Goal: Find specific page/section: Find specific page/section

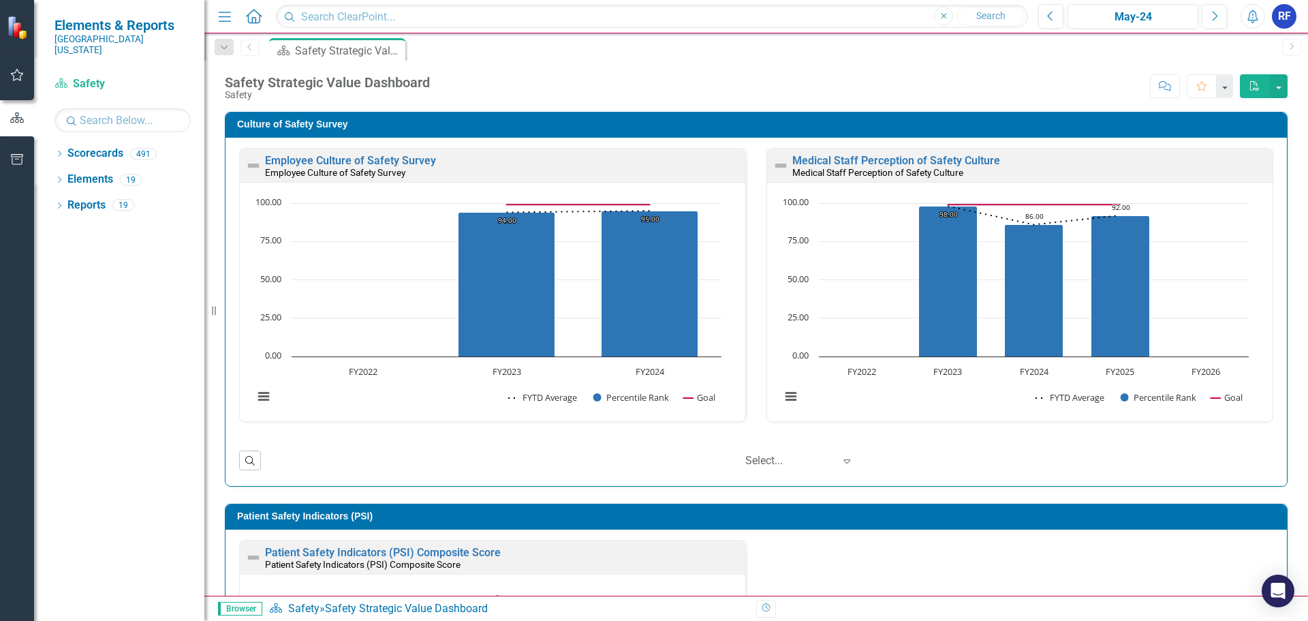
click at [253, 18] on icon at bounding box center [254, 16] width 16 height 14
drag, startPoint x: 253, startPoint y: 18, endPoint x: 258, endPoint y: 34, distance: 17.2
click at [253, 18] on icon at bounding box center [254, 16] width 16 height 14
click at [226, 50] on icon "Dropdown" at bounding box center [224, 48] width 12 height 10
click at [260, 81] on input "text" at bounding box center [329, 78] width 215 height 24
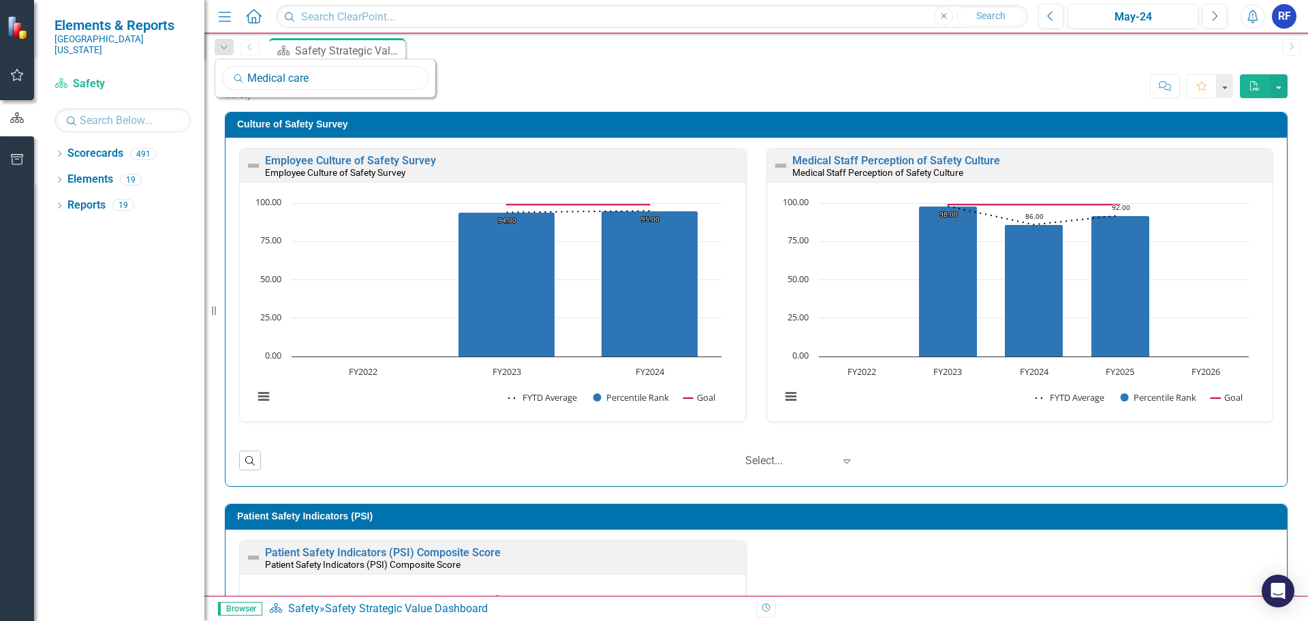
type input "Medical care"
click at [398, 81] on input "Medical care" at bounding box center [325, 78] width 206 height 24
click at [65, 145] on div "Dropdown Scorecards 491" at bounding box center [129, 155] width 150 height 26
click at [61, 151] on icon at bounding box center [59, 154] width 3 height 6
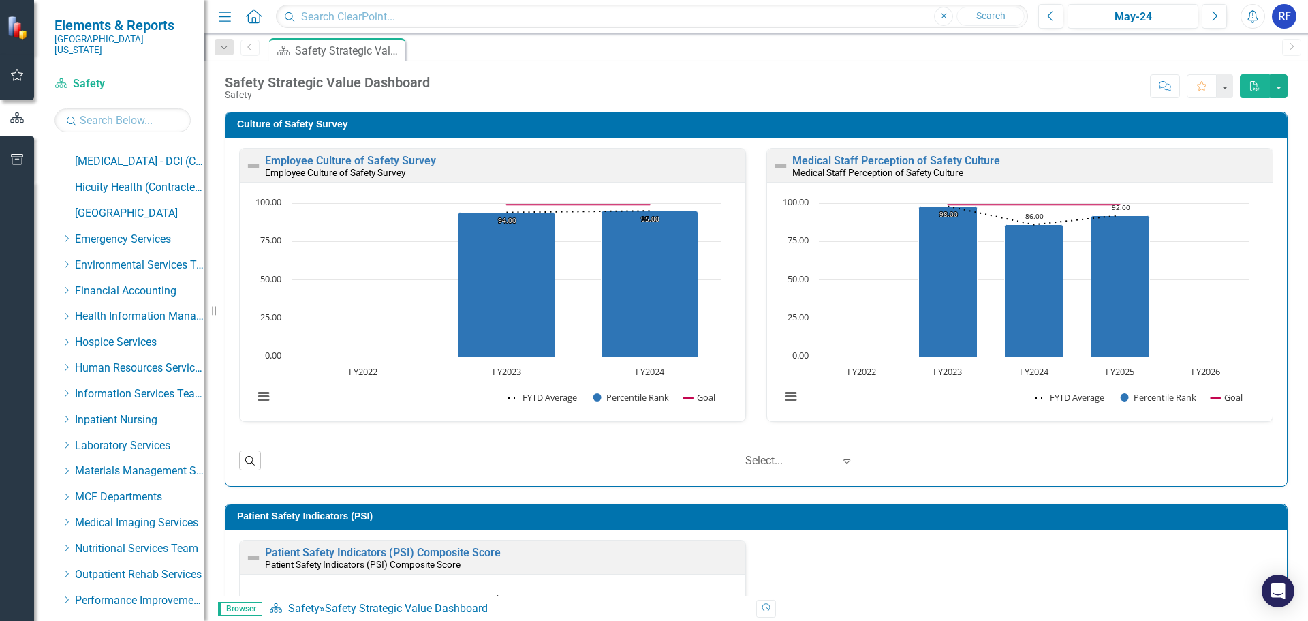
scroll to position [354, 0]
click at [121, 463] on link "MCF Departments" at bounding box center [139, 471] width 129 height 16
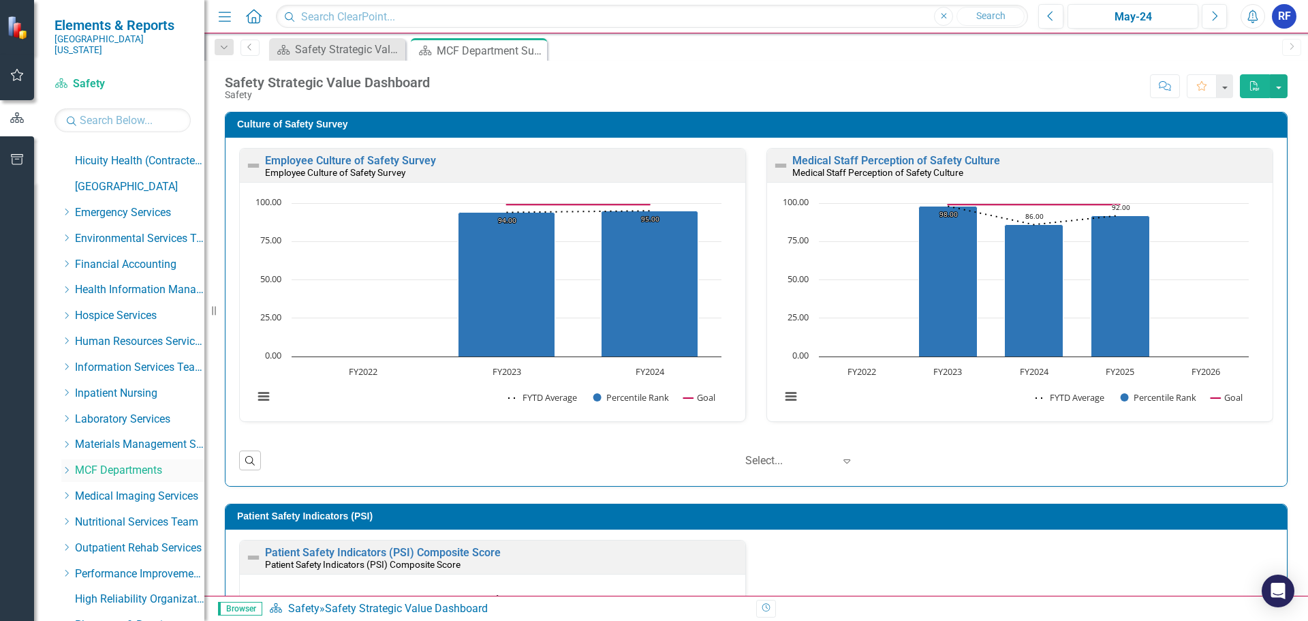
click at [69, 466] on icon "Dropdown" at bounding box center [66, 470] width 10 height 8
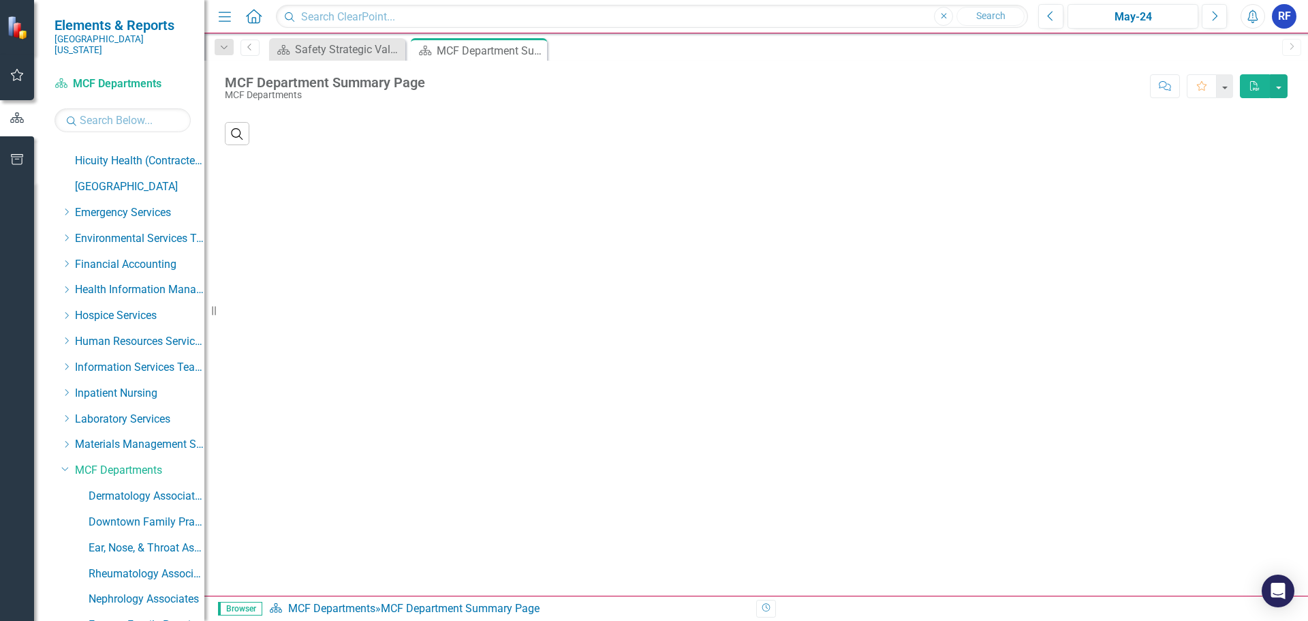
scroll to position [592, 0]
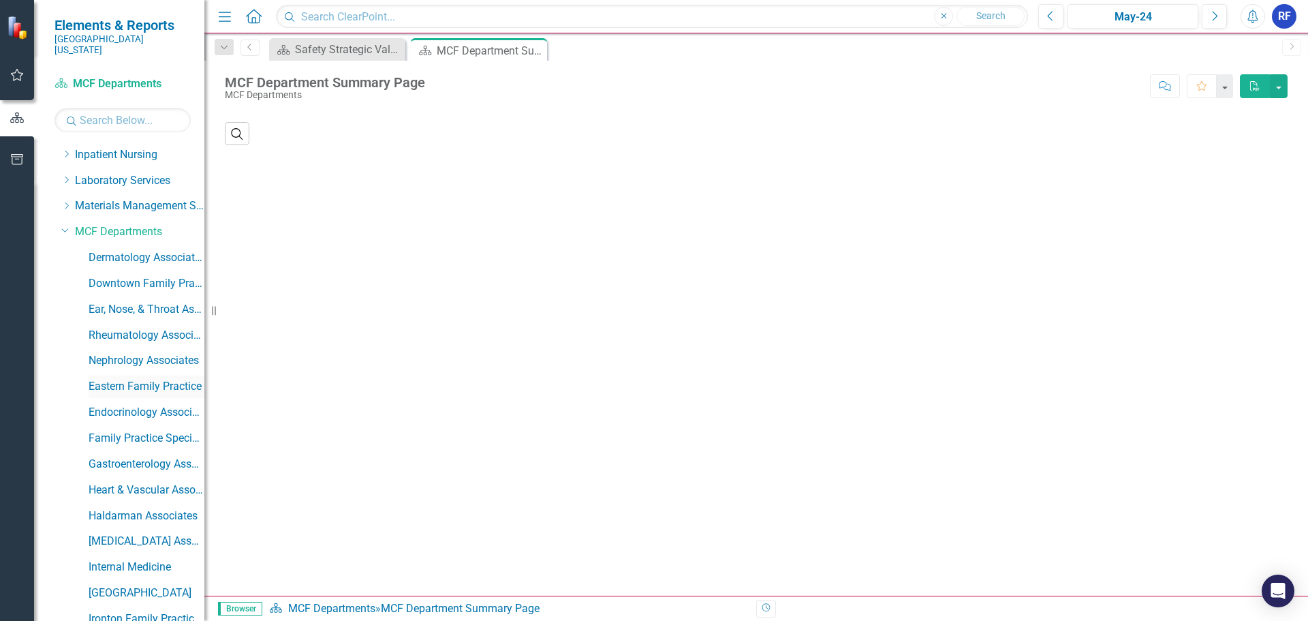
click at [166, 379] on link "Eastern Family Practice" at bounding box center [147, 387] width 116 height 16
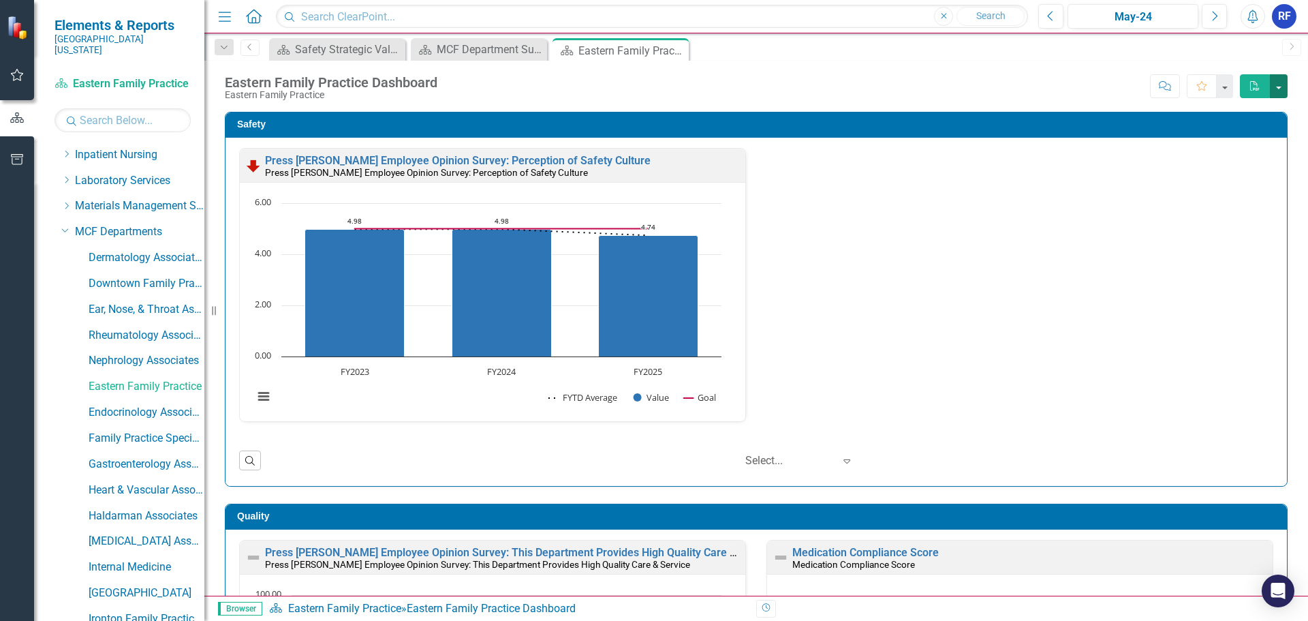
click at [1275, 88] on button "button" at bounding box center [1279, 86] width 18 height 24
click at [898, 122] on h3 "Safety" at bounding box center [758, 124] width 1043 height 10
click at [1143, 16] on div "May-24" at bounding box center [1132, 17] width 121 height 16
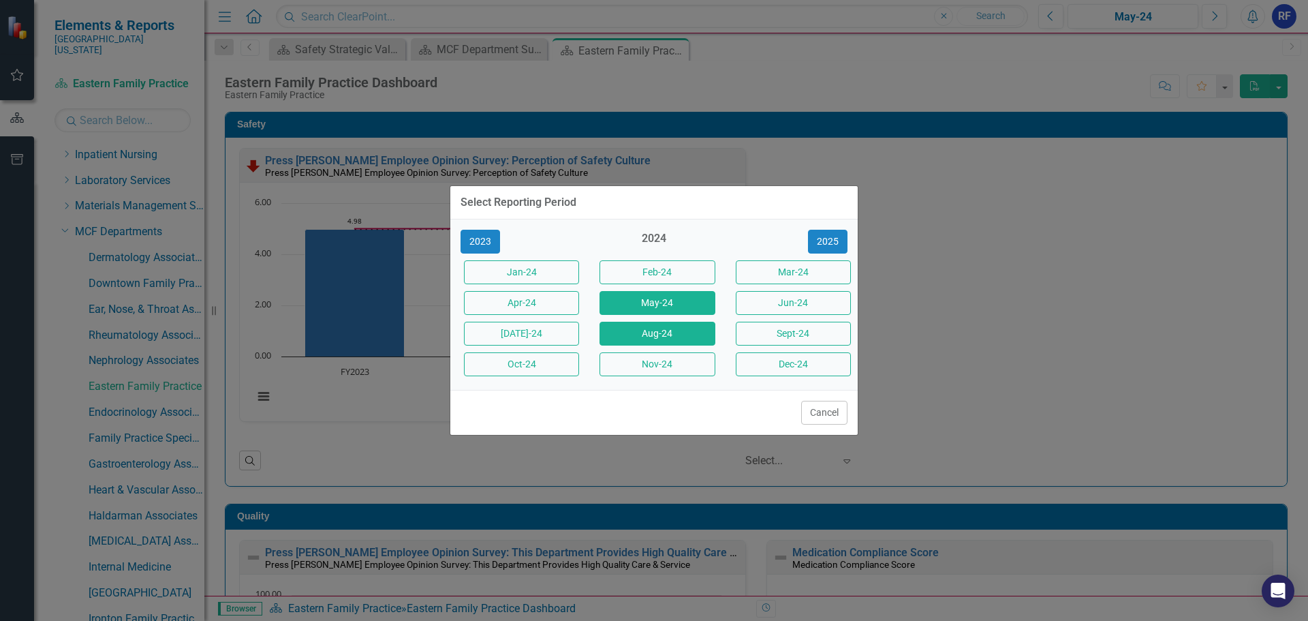
click at [663, 336] on button "Aug-24" at bounding box center [656, 334] width 115 height 24
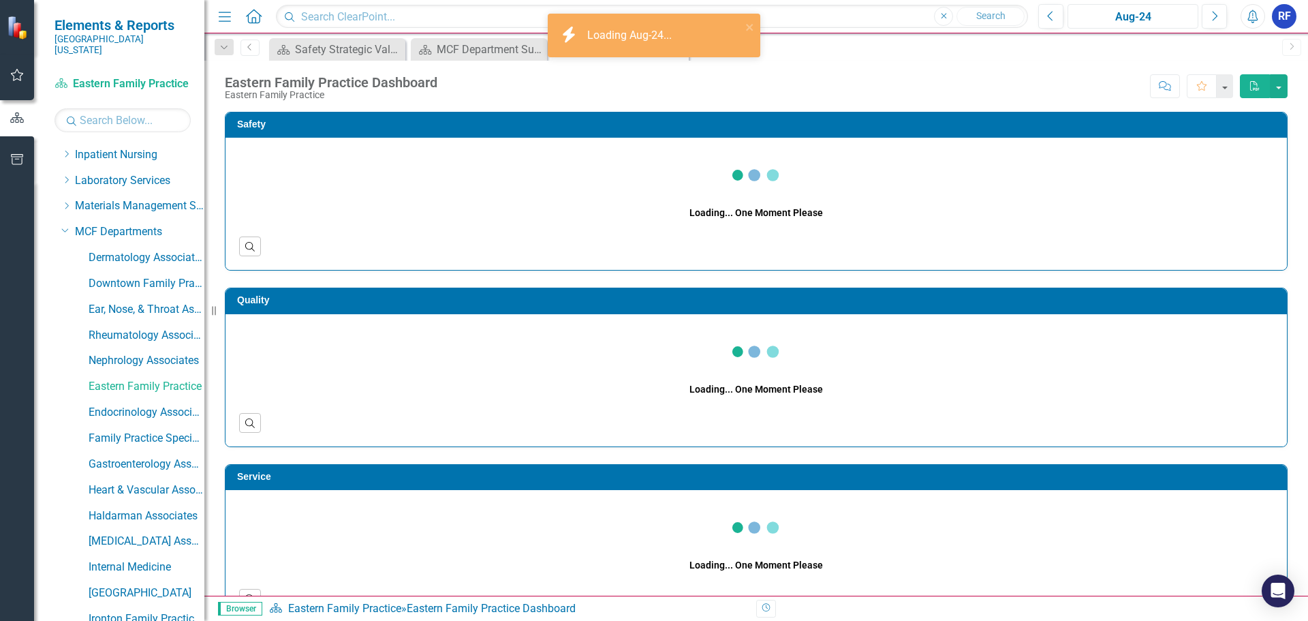
click at [1145, 12] on div "Aug-24" at bounding box center [1132, 17] width 121 height 16
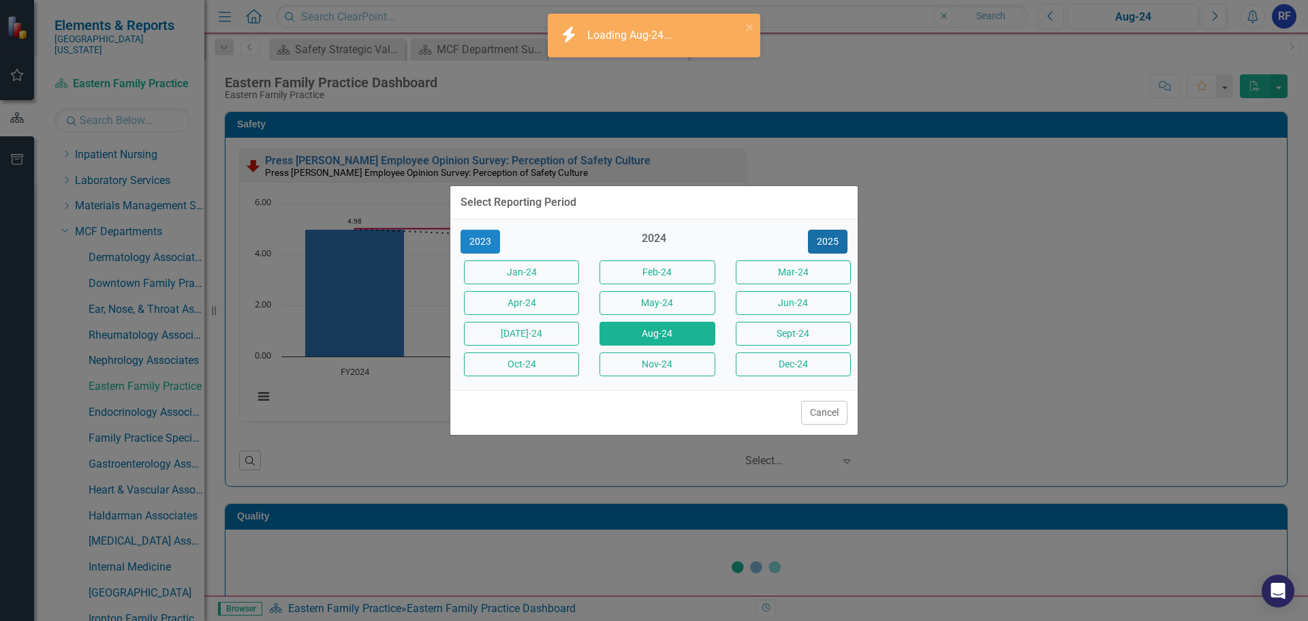
click at [826, 251] on button "2025" at bounding box center [828, 242] width 40 height 24
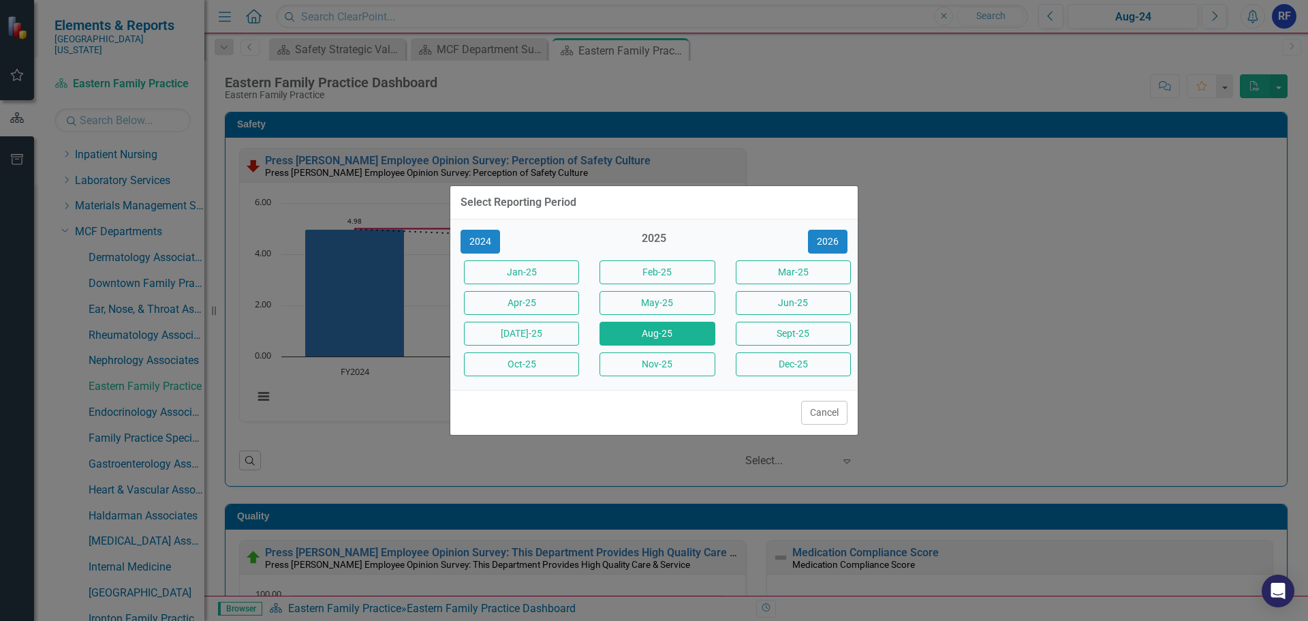
click at [695, 340] on button "Aug-25" at bounding box center [656, 334] width 115 height 24
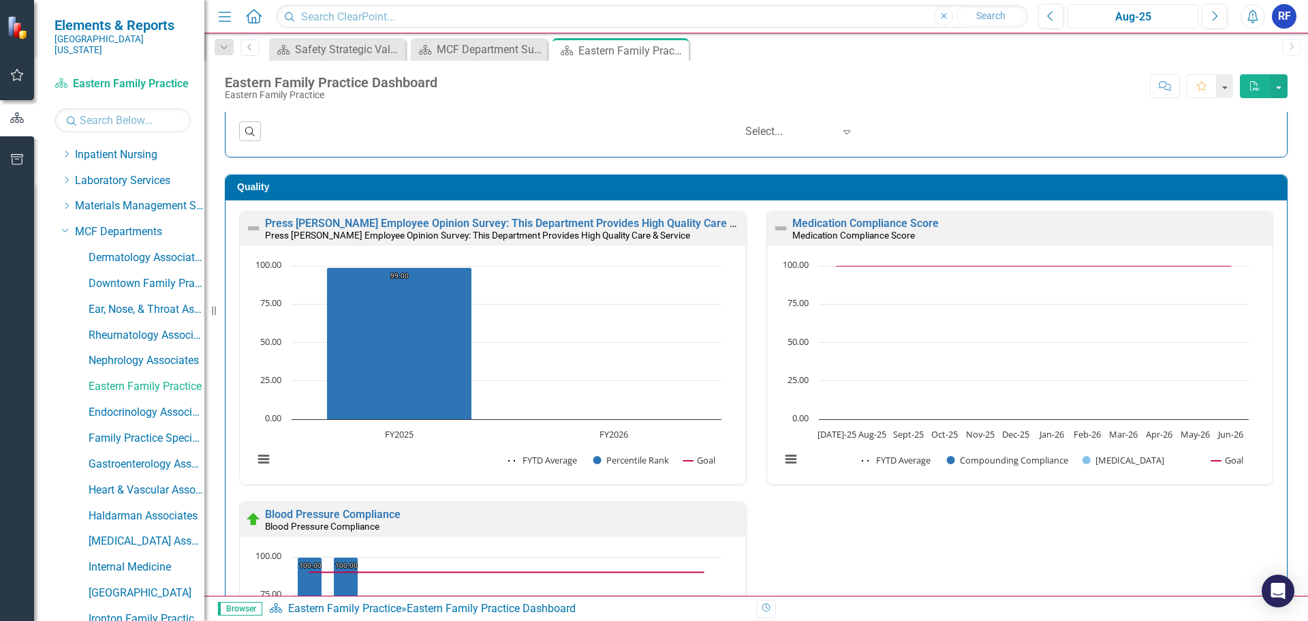
scroll to position [335, 0]
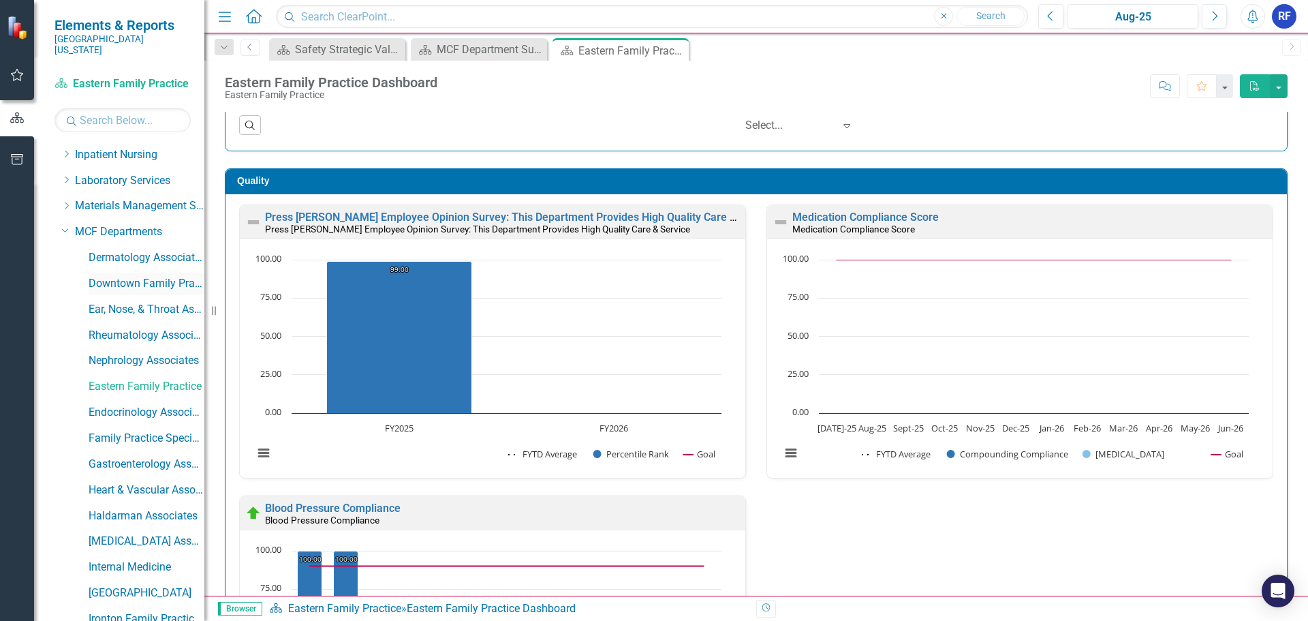
click at [159, 278] on link "Downtown Family Practice" at bounding box center [147, 284] width 116 height 16
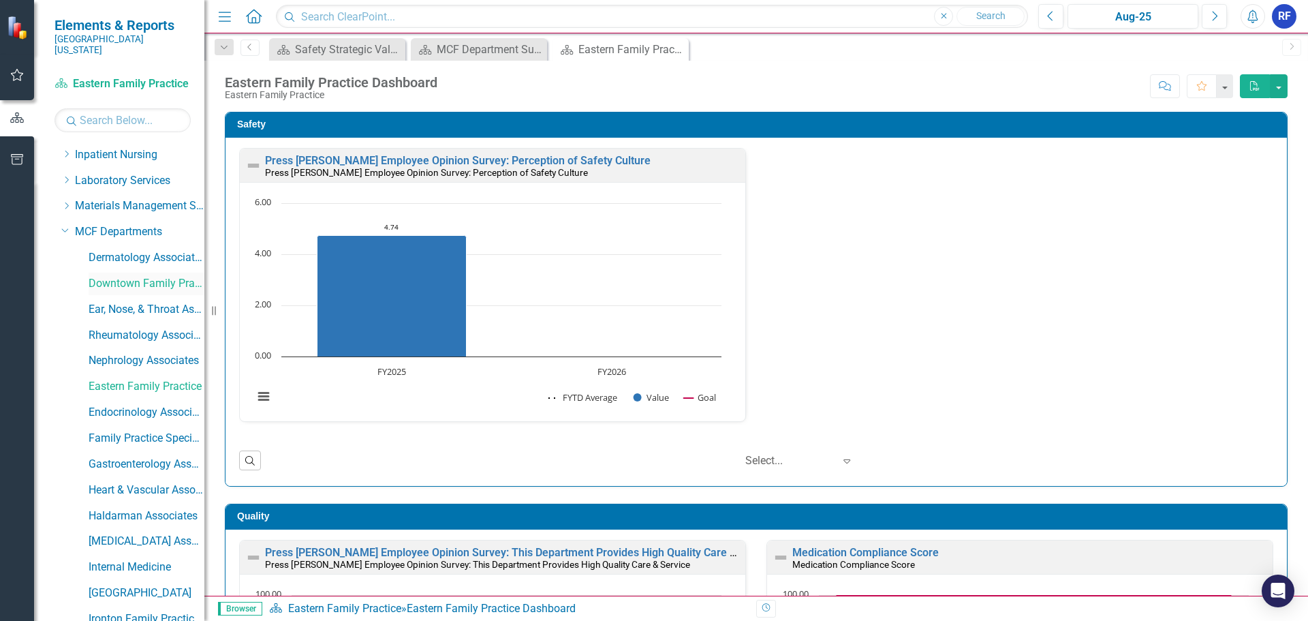
click at [155, 276] on link "Downtown Family Practice" at bounding box center [147, 284] width 116 height 16
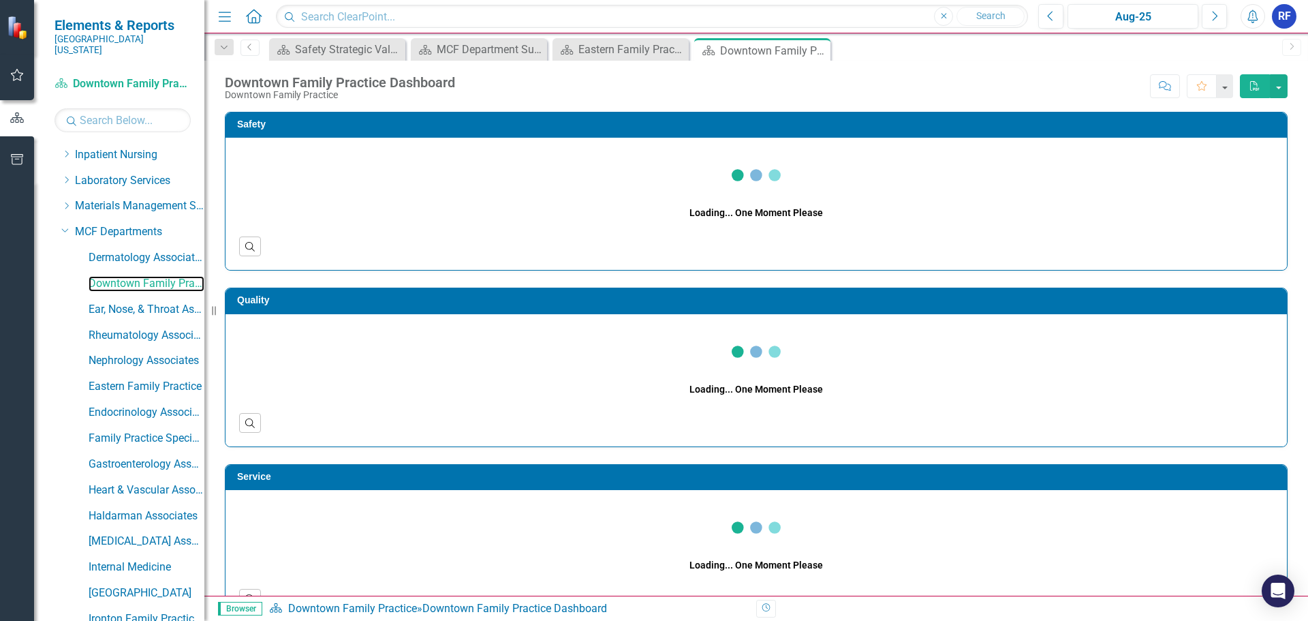
drag, startPoint x: 1307, startPoint y: 238, endPoint x: 1270, endPoint y: 140, distance: 105.0
click at [1303, 60] on div "Menu Home Search Close Search Previous Aug-25 Next Alerts RF User Edit Profile …" at bounding box center [756, 310] width 1104 height 621
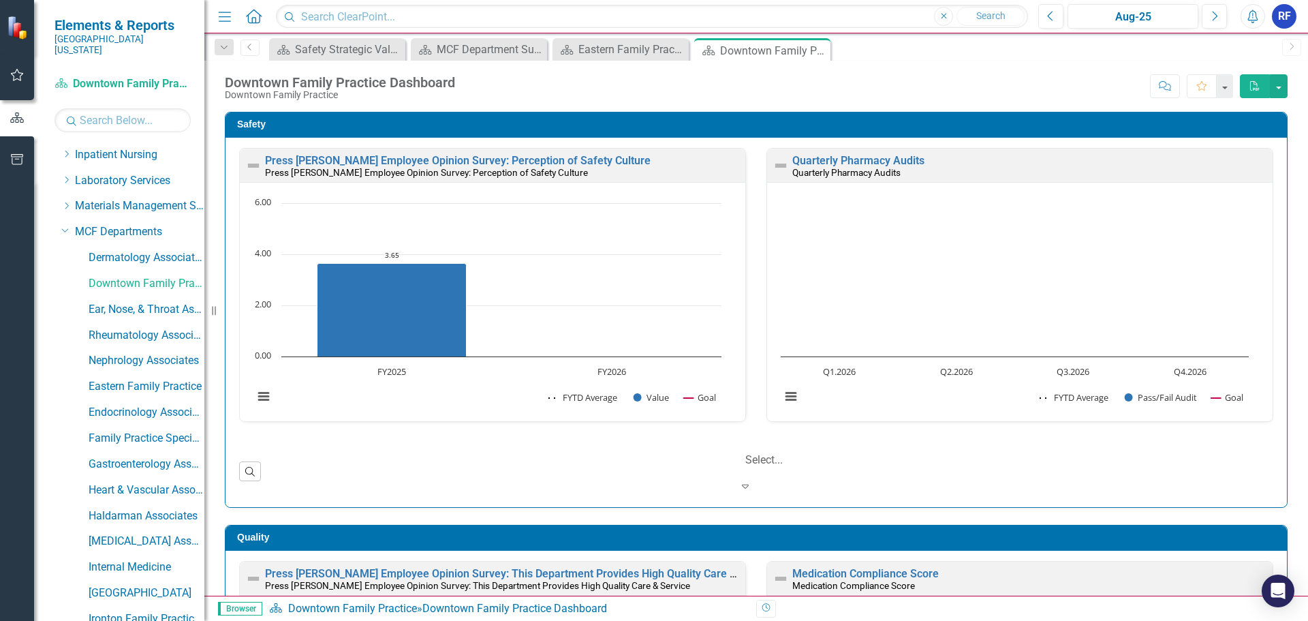
click at [752, 480] on icon "Expand" at bounding box center [745, 485] width 14 height 11
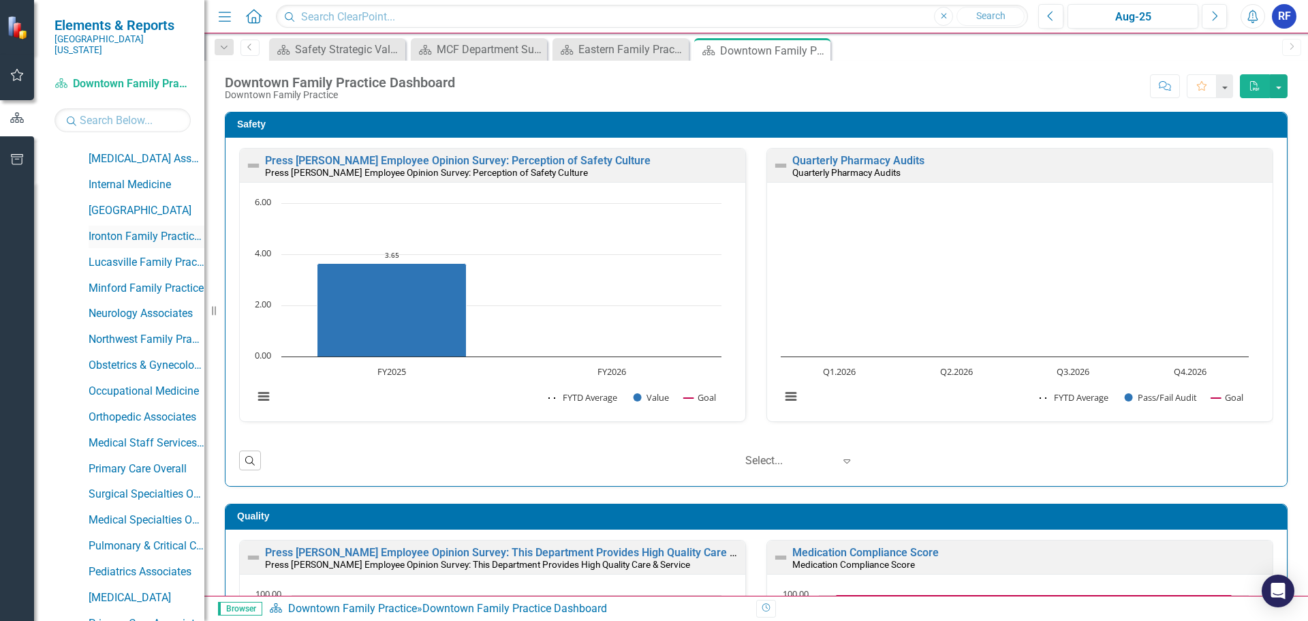
click at [144, 229] on link "Ironton Family Practice & Specialty" at bounding box center [147, 237] width 116 height 16
